Goal: Transaction & Acquisition: Purchase product/service

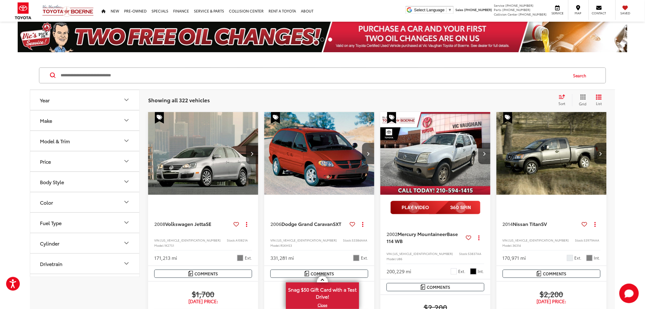
click at [71, 151] on button "Model & Trim" at bounding box center [85, 141] width 110 height 20
click at [70, 119] on button "Make" at bounding box center [85, 120] width 110 height 20
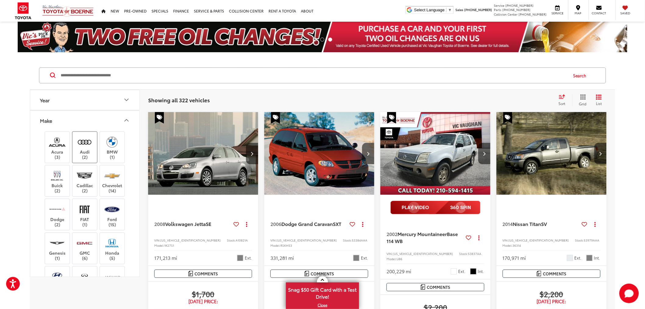
click at [83, 150] on label "Audi (2)" at bounding box center [85, 147] width 25 height 25
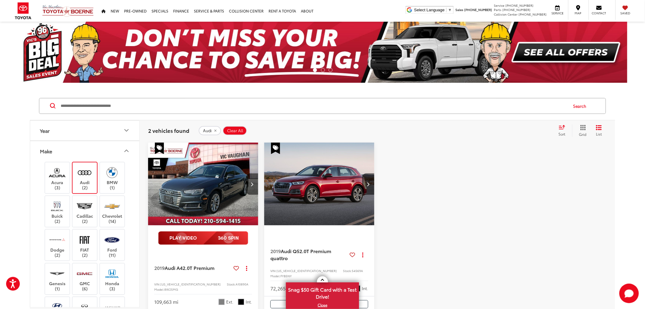
click at [491, 201] on div "2019 Audi A4 2.0T Premium Copy Link Share Print View Details VIN: [US_VEHICLE_I…" at bounding box center [377, 311] width 459 height 338
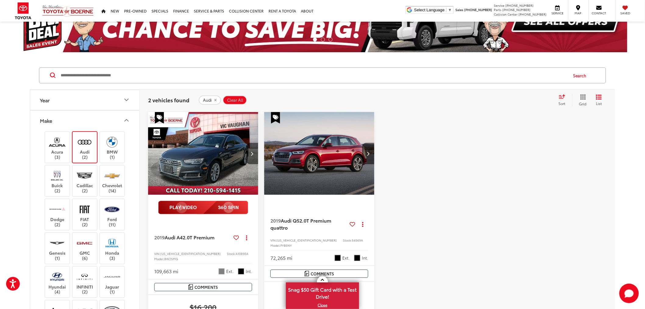
scroll to position [68, 0]
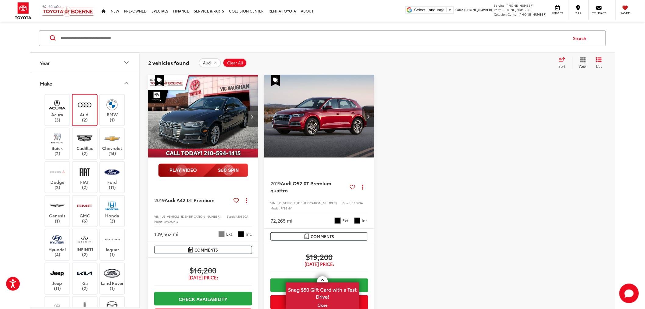
click at [388, 157] on div at bounding box center [435, 238] width 110 height 326
click at [64, 112] on label "Acura (3)" at bounding box center [57, 110] width 25 height 25
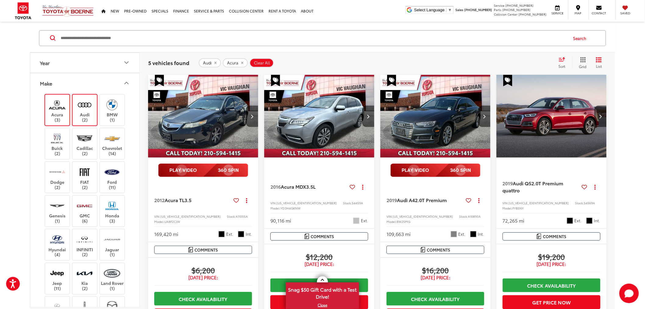
click at [80, 110] on img at bounding box center [84, 105] width 17 height 14
click at [50, 109] on img at bounding box center [57, 105] width 17 height 14
click at [108, 109] on img at bounding box center [112, 105] width 17 height 14
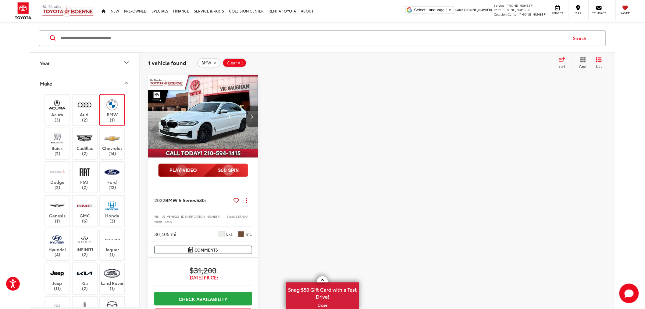
click at [109, 110] on img at bounding box center [112, 105] width 17 height 14
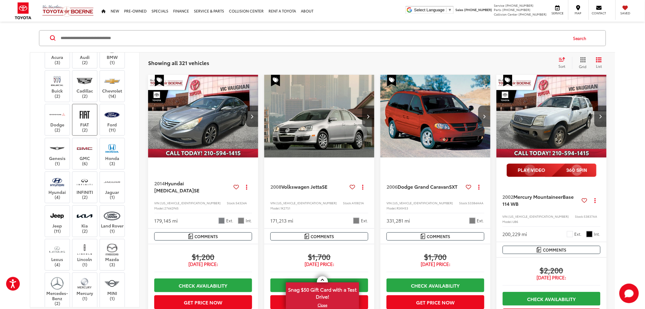
scroll to position [68, 0]
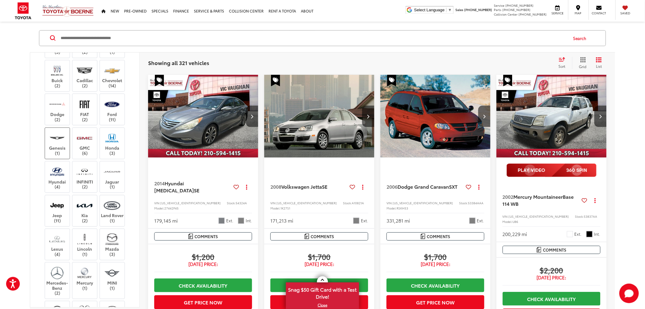
click at [63, 139] on img at bounding box center [57, 138] width 17 height 14
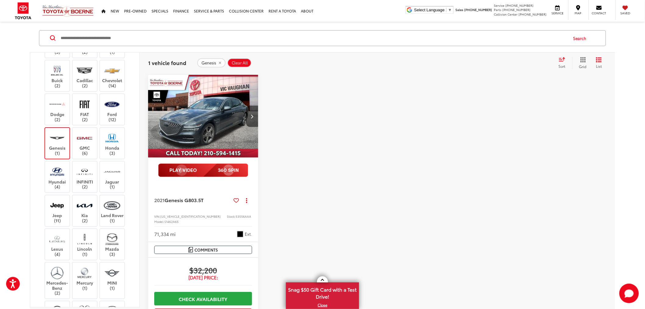
click at [59, 141] on img at bounding box center [57, 138] width 17 height 14
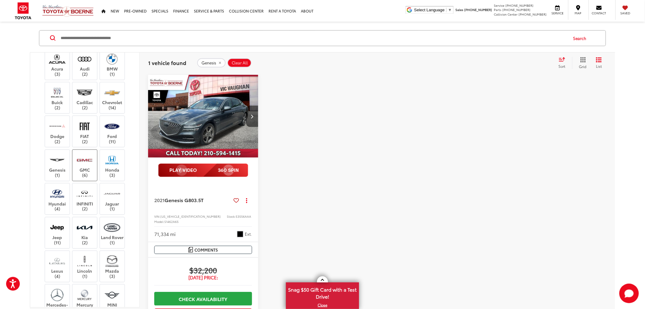
scroll to position [34, 0]
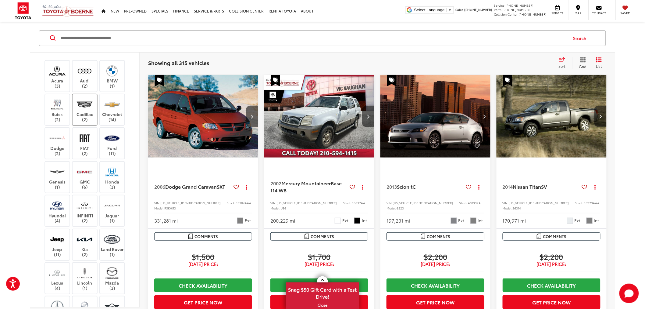
click at [82, 117] on label "Cadillac (2)" at bounding box center [85, 109] width 25 height 25
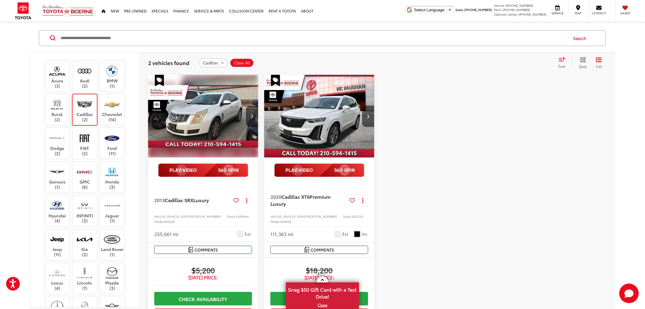
click at [84, 110] on img at bounding box center [84, 104] width 17 height 14
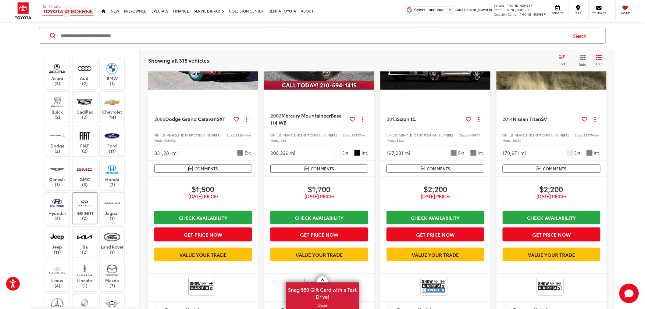
click at [86, 202] on img at bounding box center [84, 203] width 17 height 14
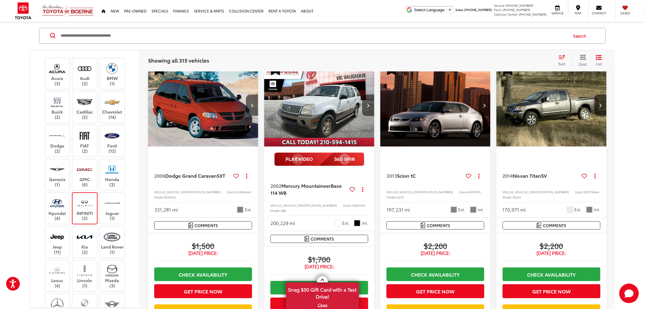
scroll to position [70, 0]
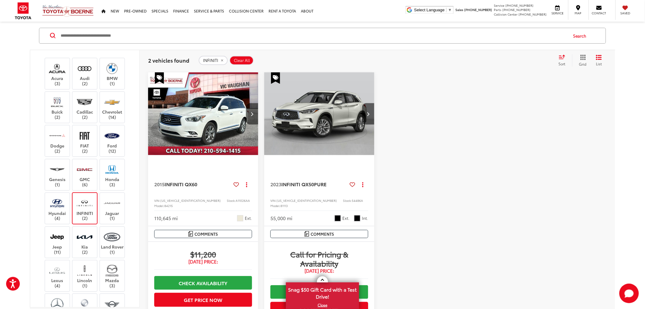
click at [84, 204] on img at bounding box center [84, 203] width 17 height 14
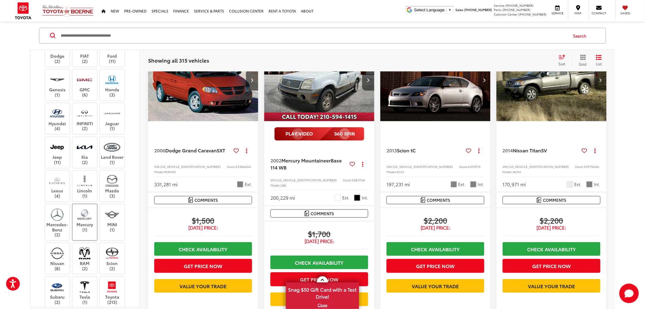
scroll to position [135, 0]
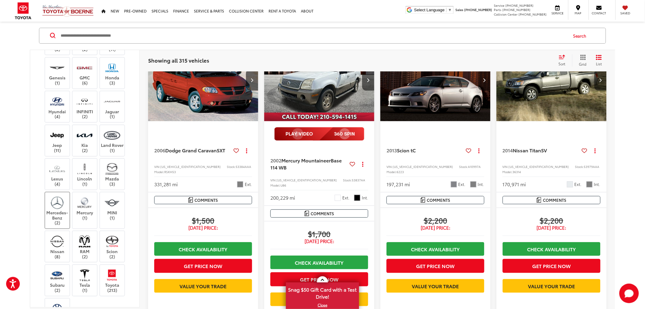
click at [62, 205] on label "Mercedes-Benz (2)" at bounding box center [57, 210] width 25 height 30
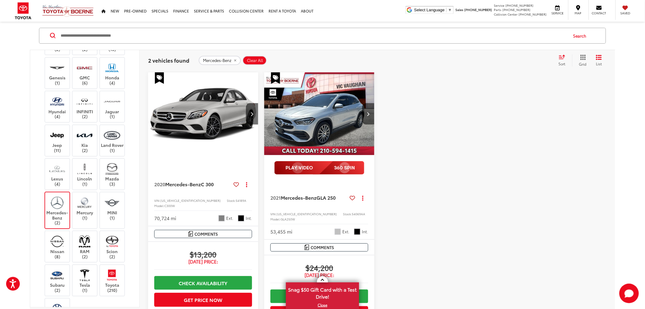
click at [58, 205] on img at bounding box center [57, 202] width 17 height 14
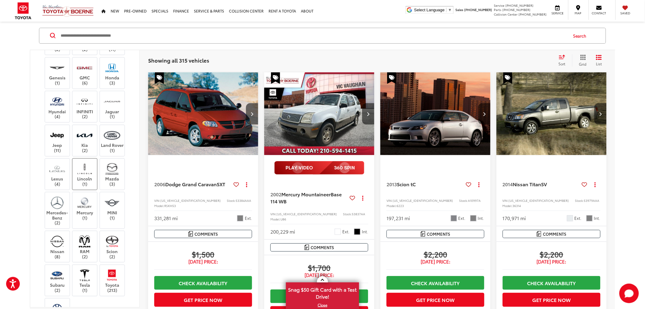
scroll to position [169, 0]
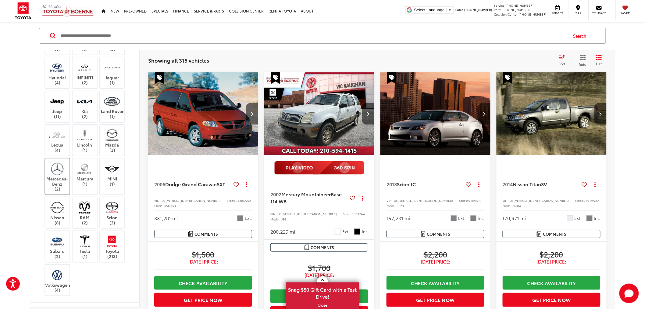
click at [57, 169] on img at bounding box center [57, 169] width 17 height 14
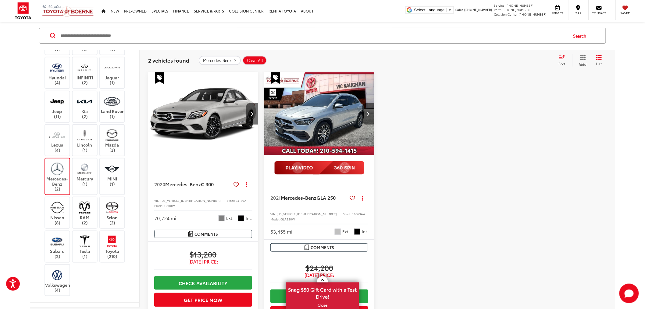
click at [191, 32] on input "Search by Make, Model, or Keyword" at bounding box center [314, 35] width 508 height 15
type input "****"
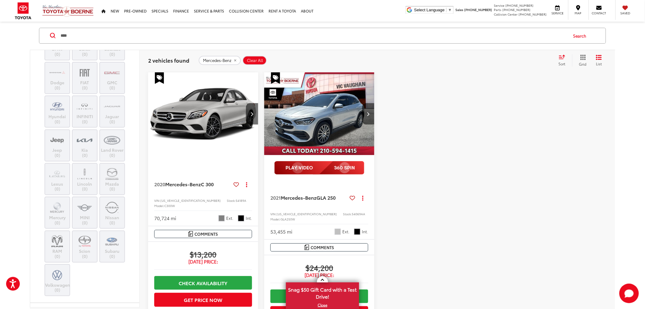
scroll to position [208, 0]
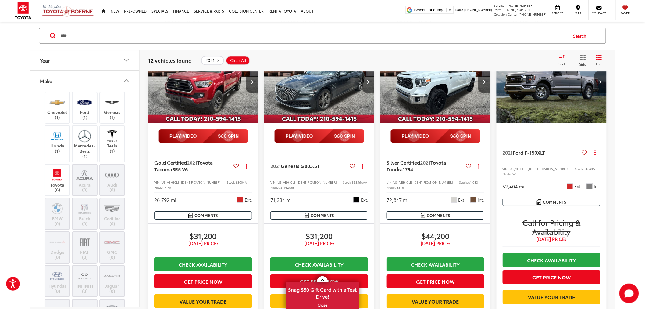
scroll to position [813, 0]
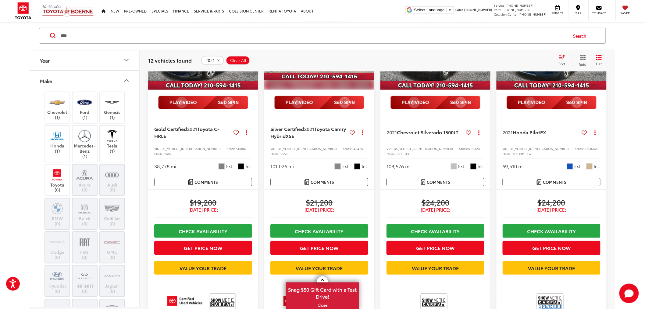
scroll to position [0, 0]
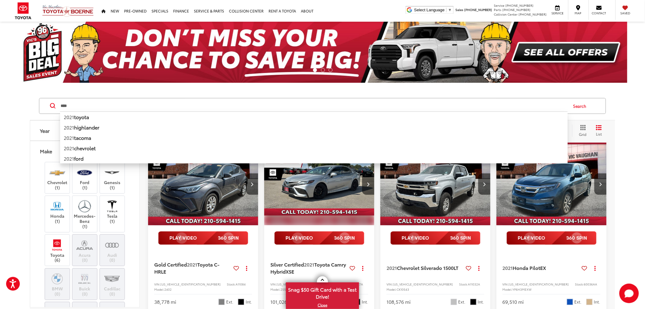
drag, startPoint x: 73, startPoint y: 108, endPoint x: 1, endPoint y: 109, distance: 72.9
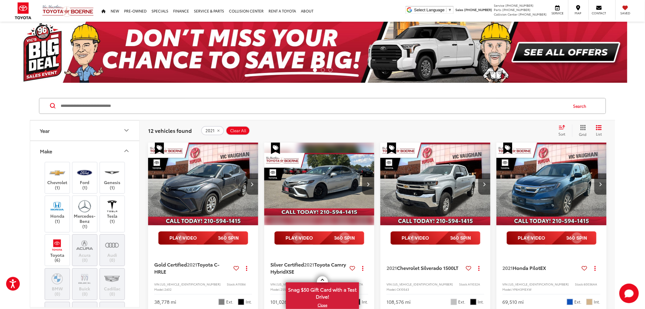
click at [441, 109] on input "Search by Make, Model, or Keyword" at bounding box center [314, 105] width 508 height 15
click at [273, 107] on input "Search by Make, Model, or Keyword" at bounding box center [314, 105] width 508 height 15
click at [217, 130] on icon "remove 2021" at bounding box center [218, 131] width 2 height 2
click at [235, 107] on input "Search by Make, Model, or Keyword" at bounding box center [314, 105] width 508 height 15
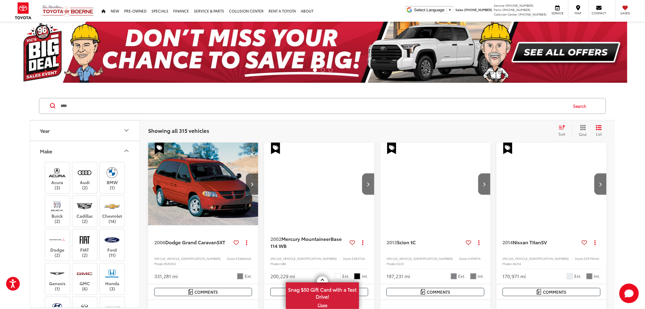
type input "****"
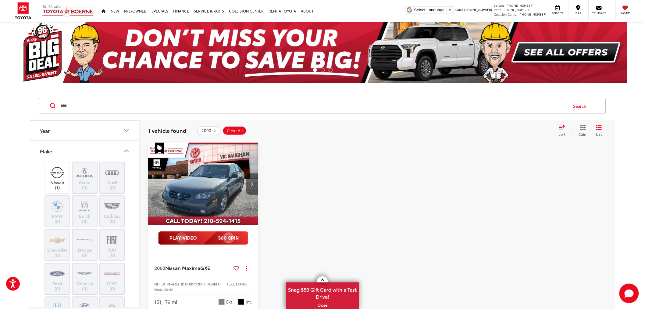
click at [255, 184] on button "Next image" at bounding box center [252, 183] width 12 height 21
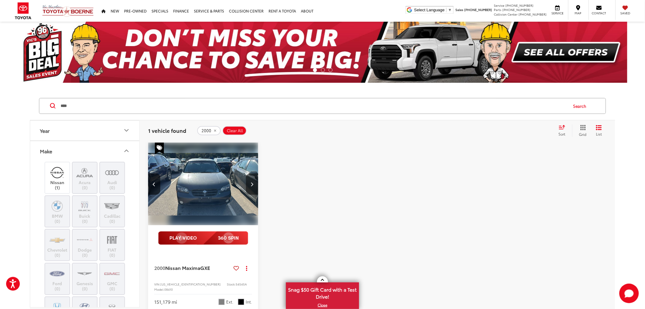
click at [254, 184] on button "Next image" at bounding box center [252, 183] width 12 height 21
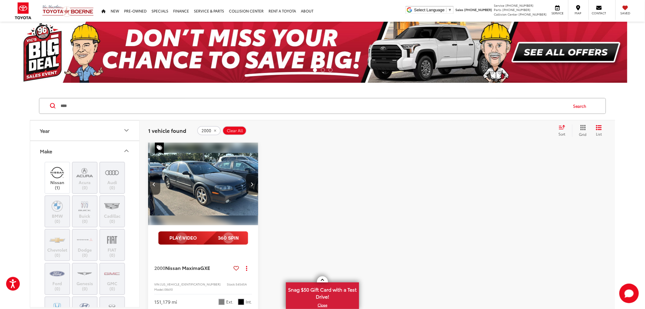
scroll to position [0, 222]
click at [274, 183] on div at bounding box center [319, 303] width 110 height 323
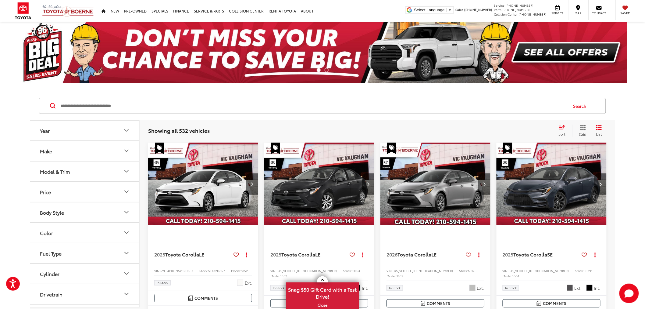
drag, startPoint x: 273, startPoint y: 98, endPoint x: 276, endPoint y: 105, distance: 8.0
click at [274, 100] on div "Search" at bounding box center [322, 106] width 567 height 16
click at [276, 105] on input "Search by Make, Model, or Keyword" at bounding box center [314, 105] width 508 height 15
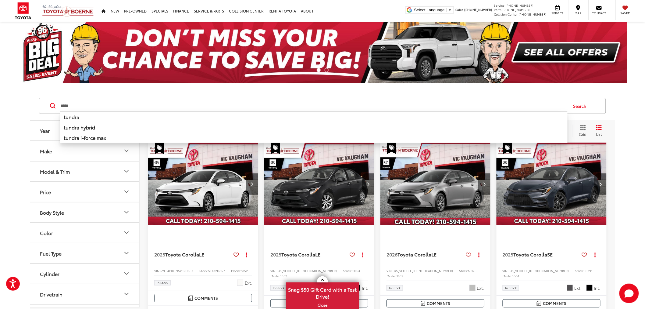
type input "*****"
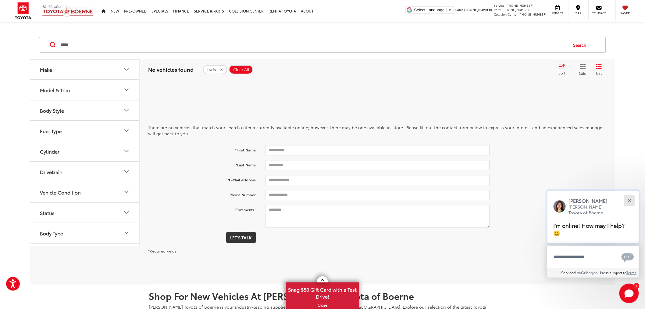
click at [629, 199] on div "Close" at bounding box center [629, 200] width 4 height 4
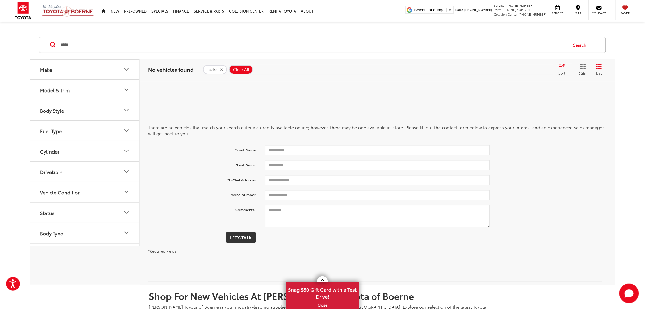
click at [222, 68] on button "tudra" at bounding box center [215, 69] width 24 height 9
click at [226, 48] on input "Search by Make, Model, or Keyword" at bounding box center [314, 44] width 508 height 15
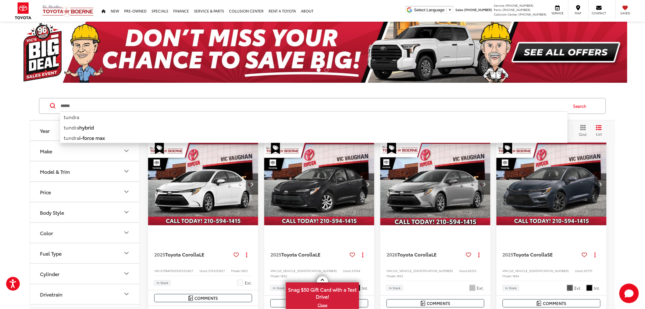
type input "******"
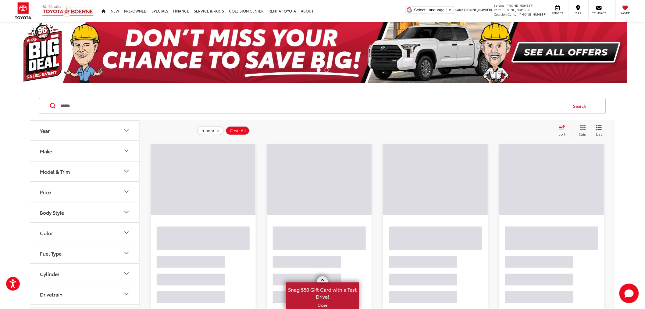
click at [323, 279] on span at bounding box center [322, 280] width 3 height 3
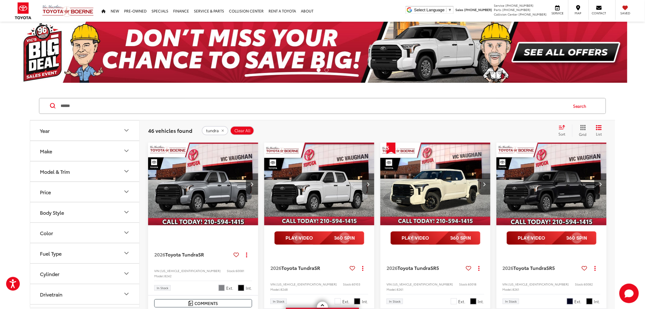
click at [563, 130] on div "Sort" at bounding box center [564, 130] width 16 height 12
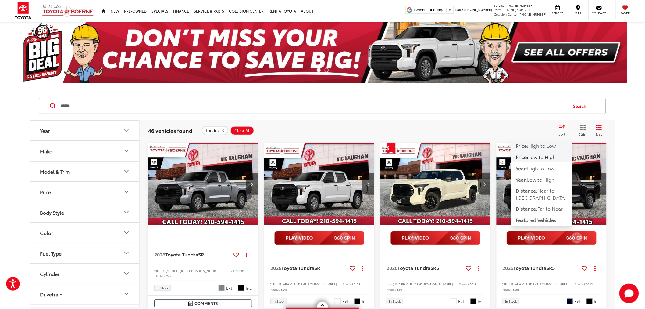
click at [541, 147] on span "High to Low" at bounding box center [542, 145] width 27 height 7
